Goal: Find specific page/section: Find specific page/section

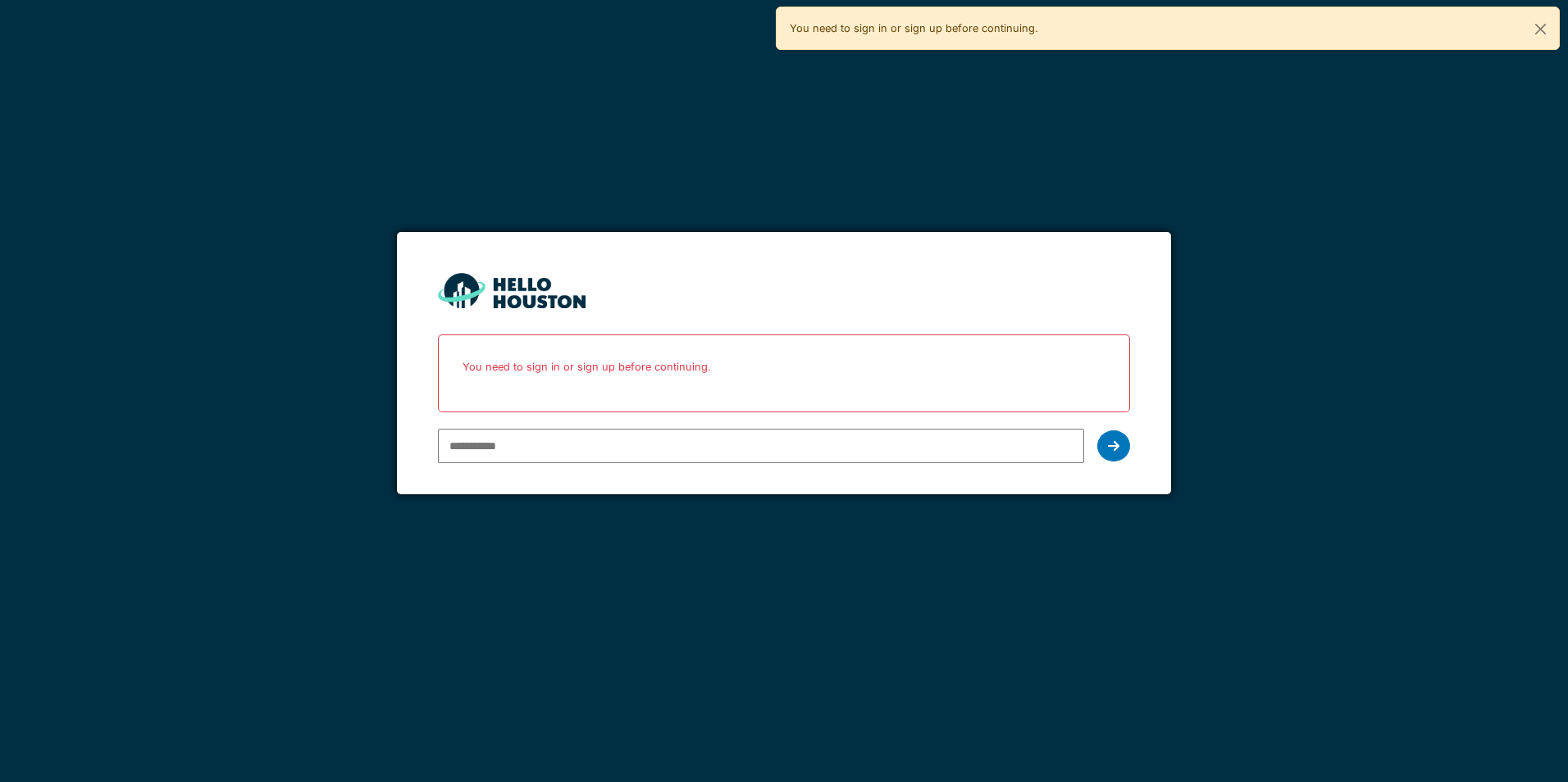
type input "**********"
click at [1123, 442] on div at bounding box center [1114, 446] width 33 height 31
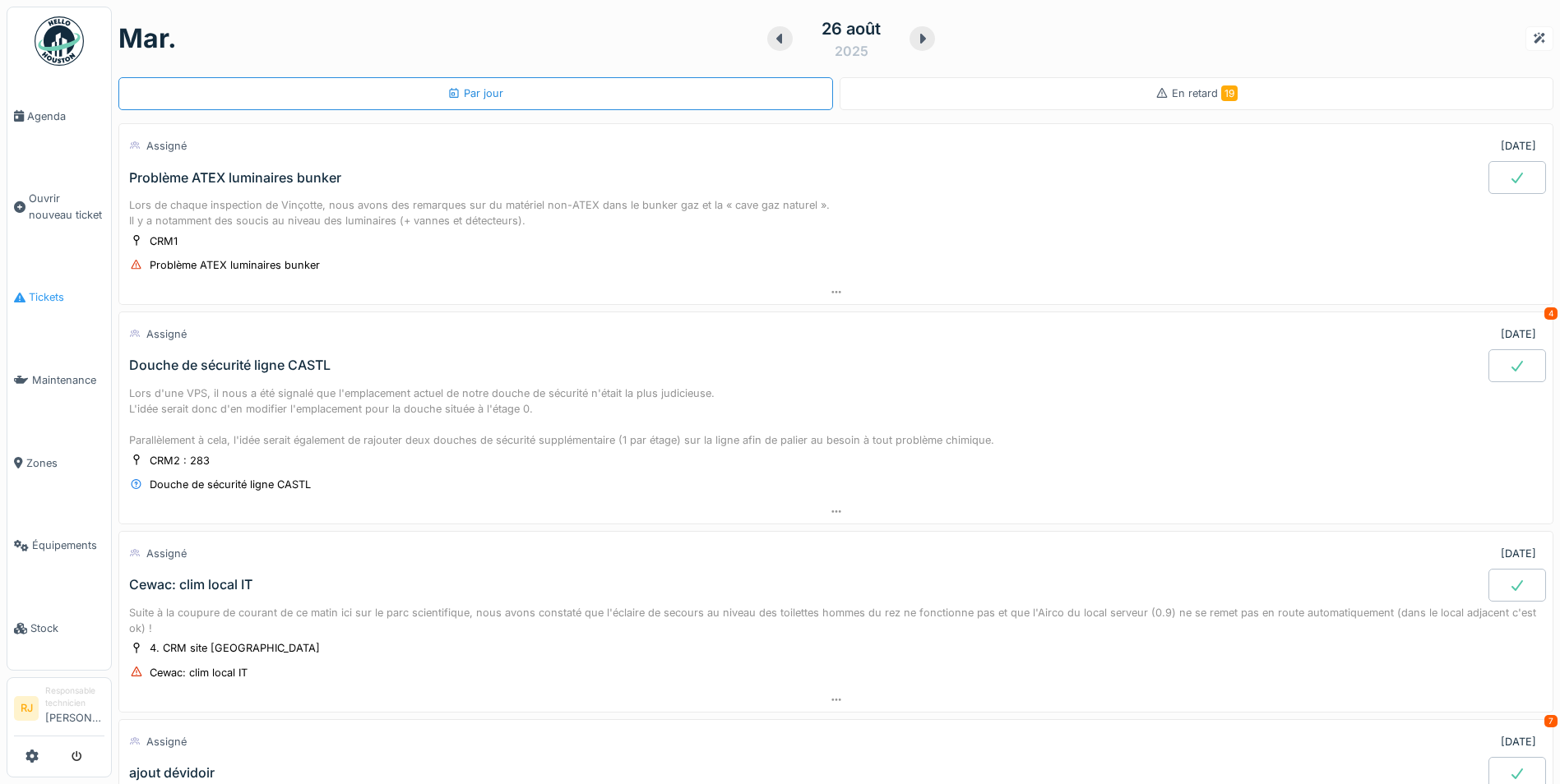
click at [65, 289] on span "Tickets" at bounding box center [66, 297] width 76 height 16
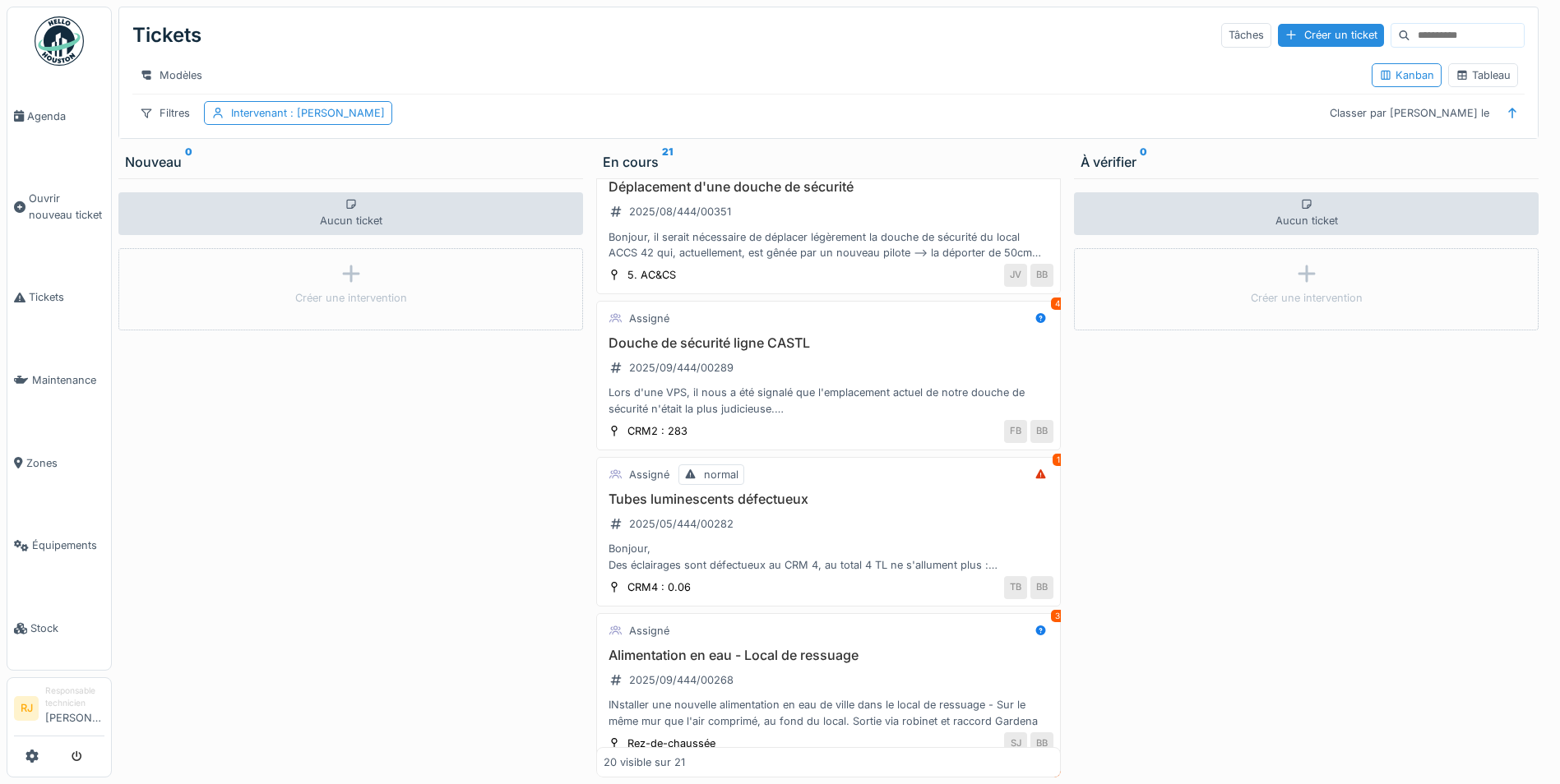
scroll to position [657, 0]
